Goal: Information Seeking & Learning: Learn about a topic

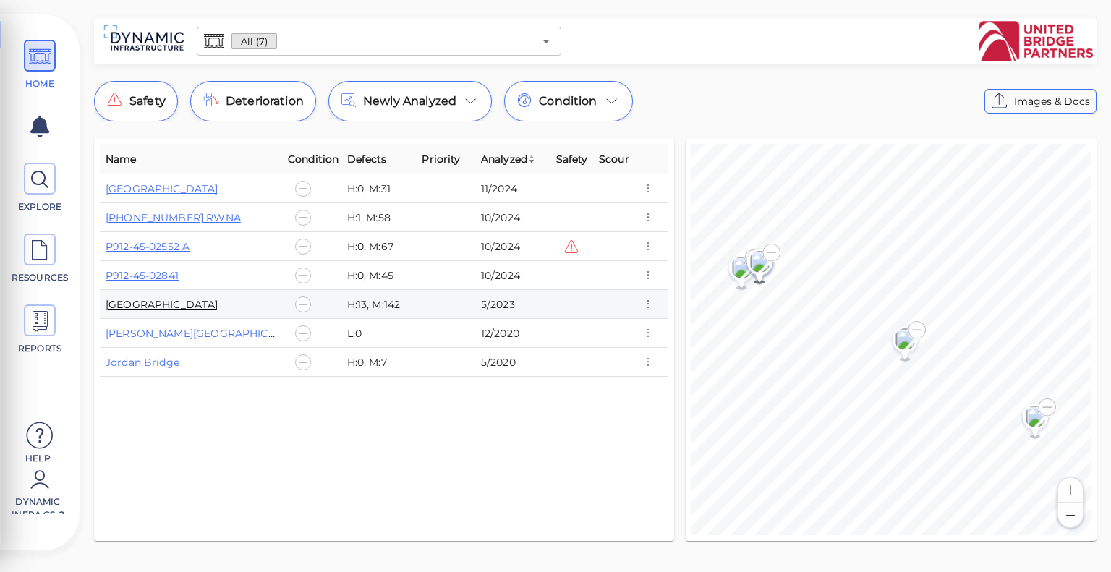
click at [163, 309] on link "[GEOGRAPHIC_DATA]" at bounding box center [162, 304] width 113 height 13
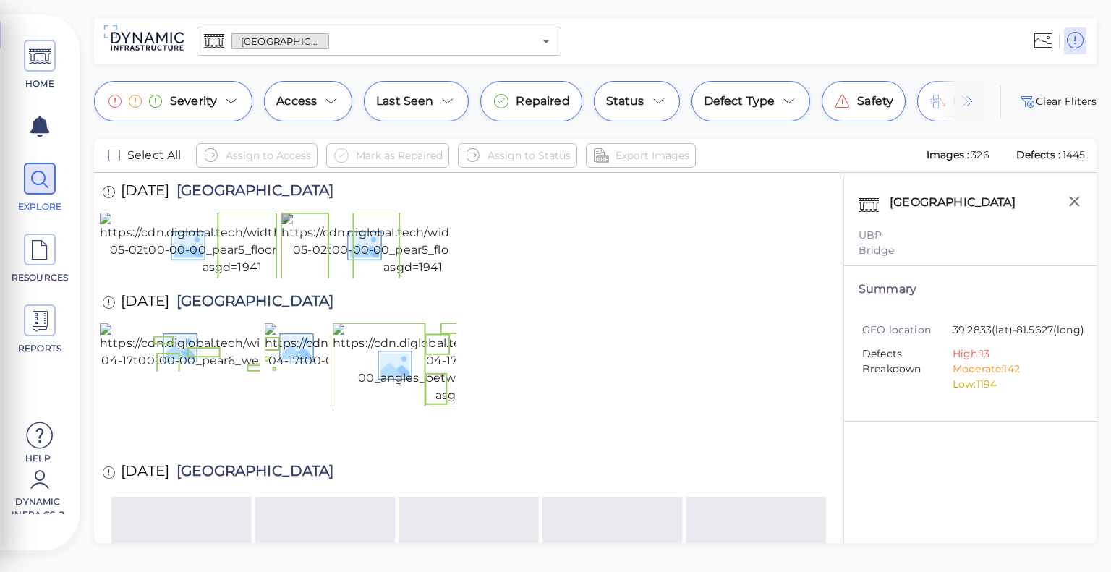
click at [373, 276] on img at bounding box center [413, 245] width 265 height 64
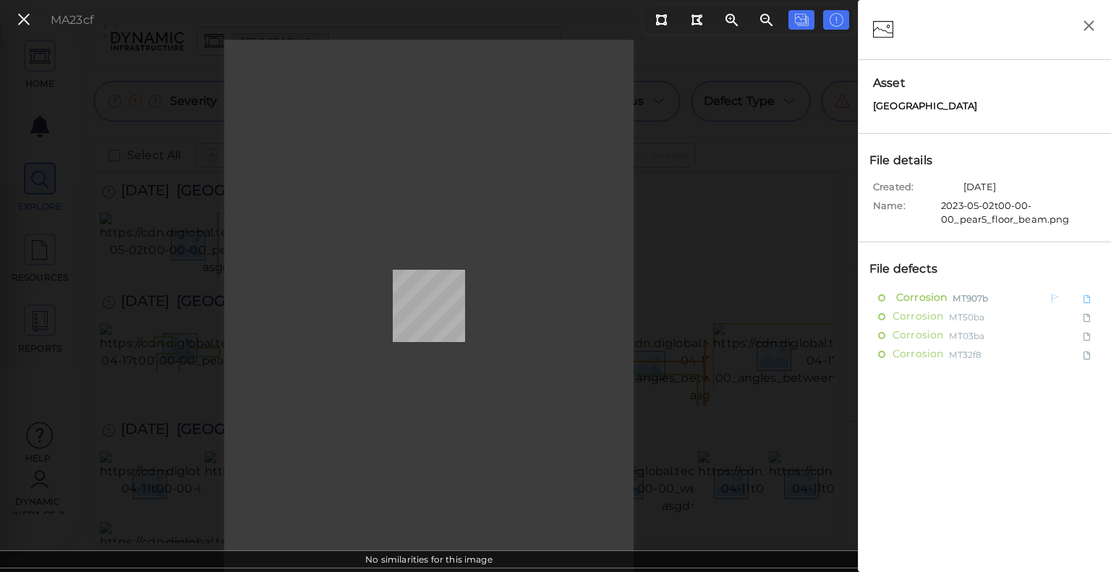
click at [925, 300] on span "Corrosion" at bounding box center [920, 298] width 54 height 18
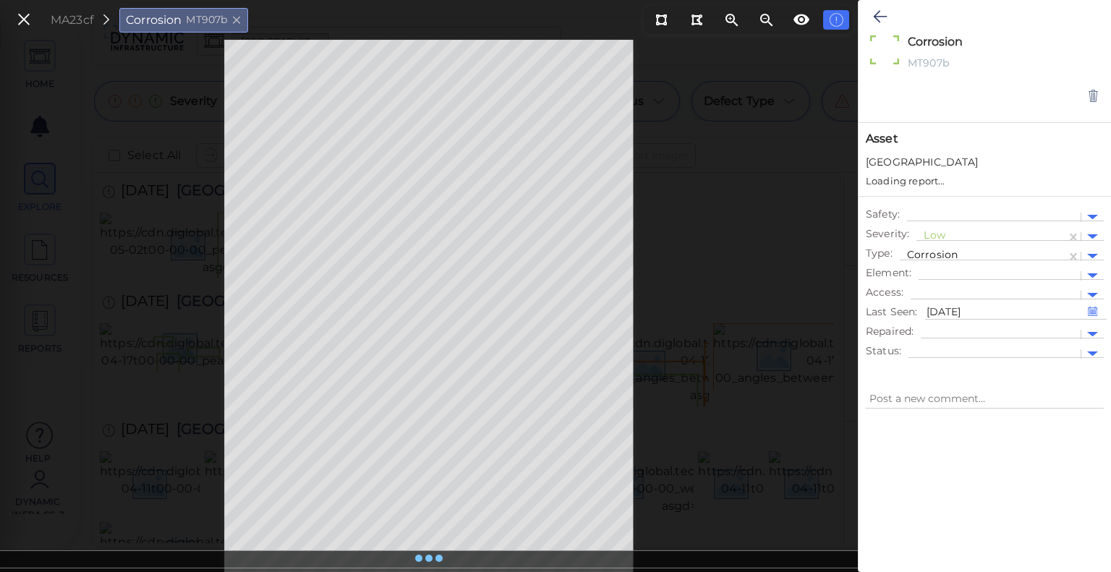
type textarea "x"
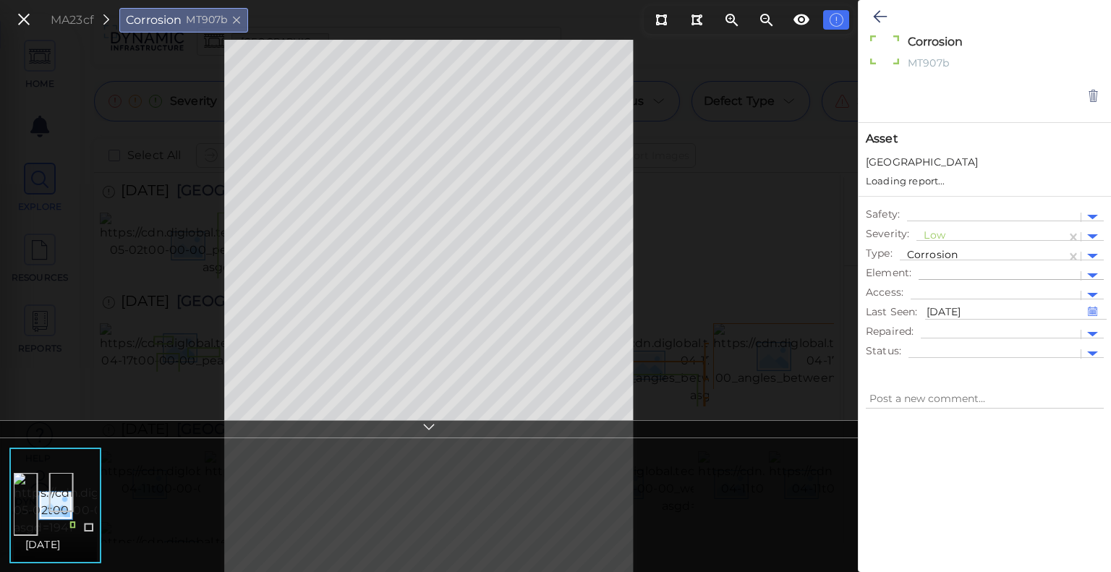
click at [1061, 280] on div at bounding box center [1011, 273] width 185 height 14
type textarea "x"
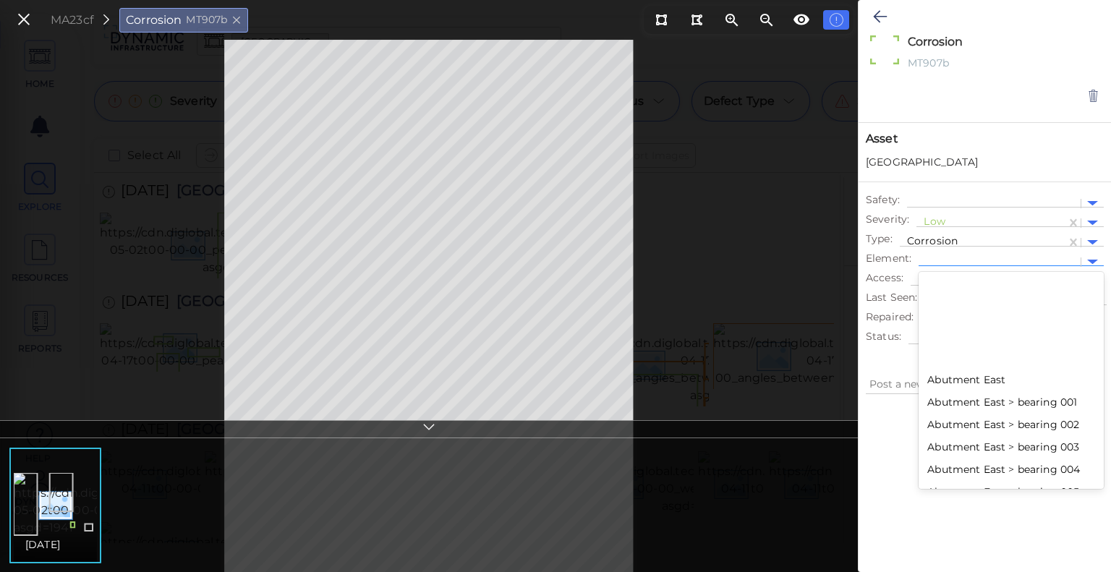
click at [988, 381] on div "Abutment East" at bounding box center [1011, 380] width 185 height 22
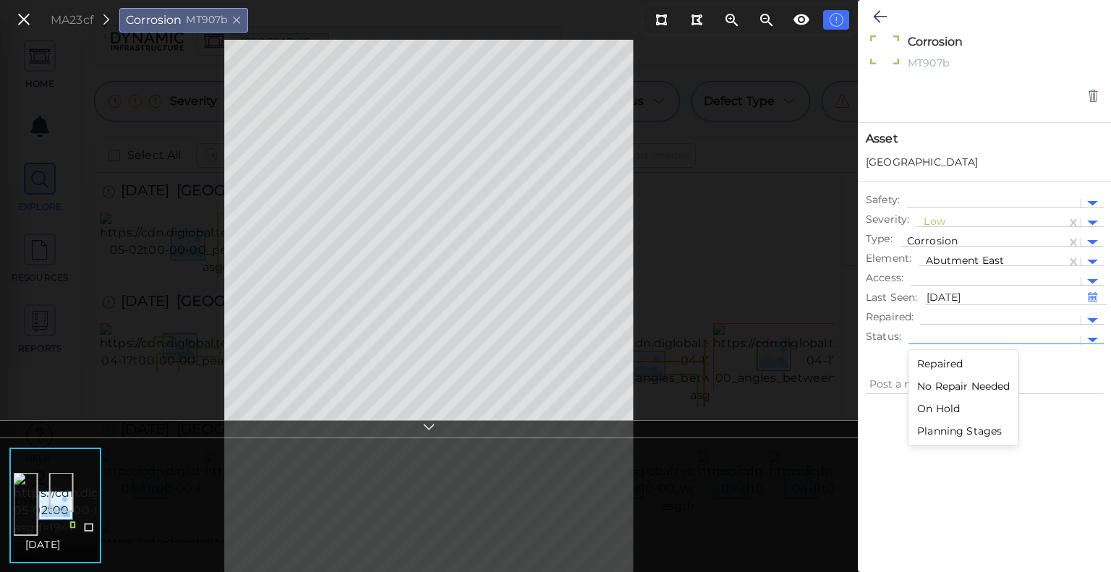
click at [981, 344] on div at bounding box center [995, 340] width 158 height 15
click at [1083, 382] on textarea at bounding box center [985, 384] width 238 height 20
type textarea "x"
click at [999, 439] on div at bounding box center [985, 472] width 253 height 137
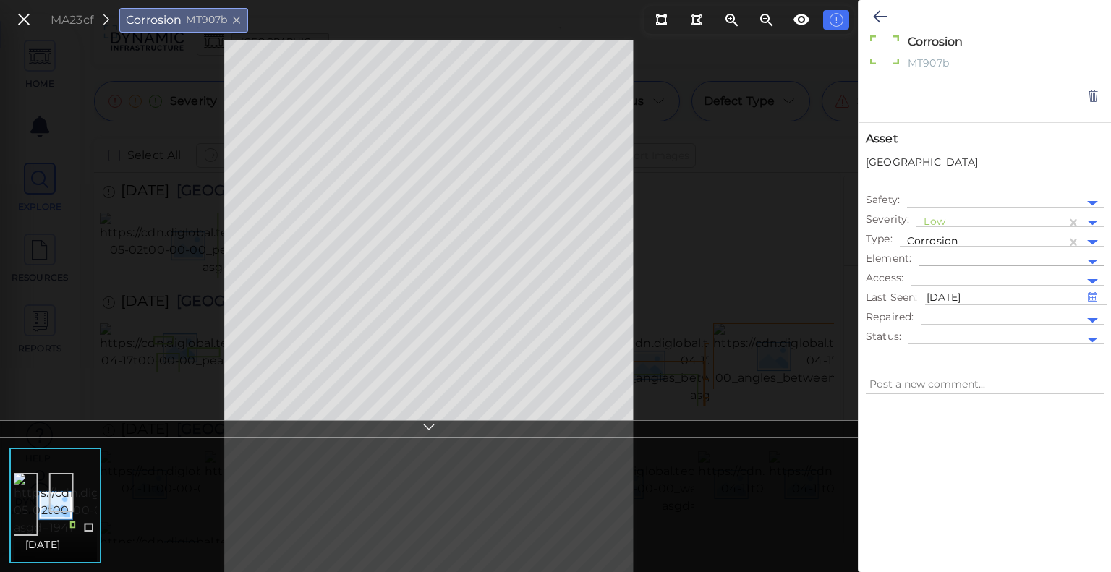
type textarea "x"
click at [28, 29] on icon at bounding box center [24, 20] width 16 height 20
